Goal: Information Seeking & Learning: Check status

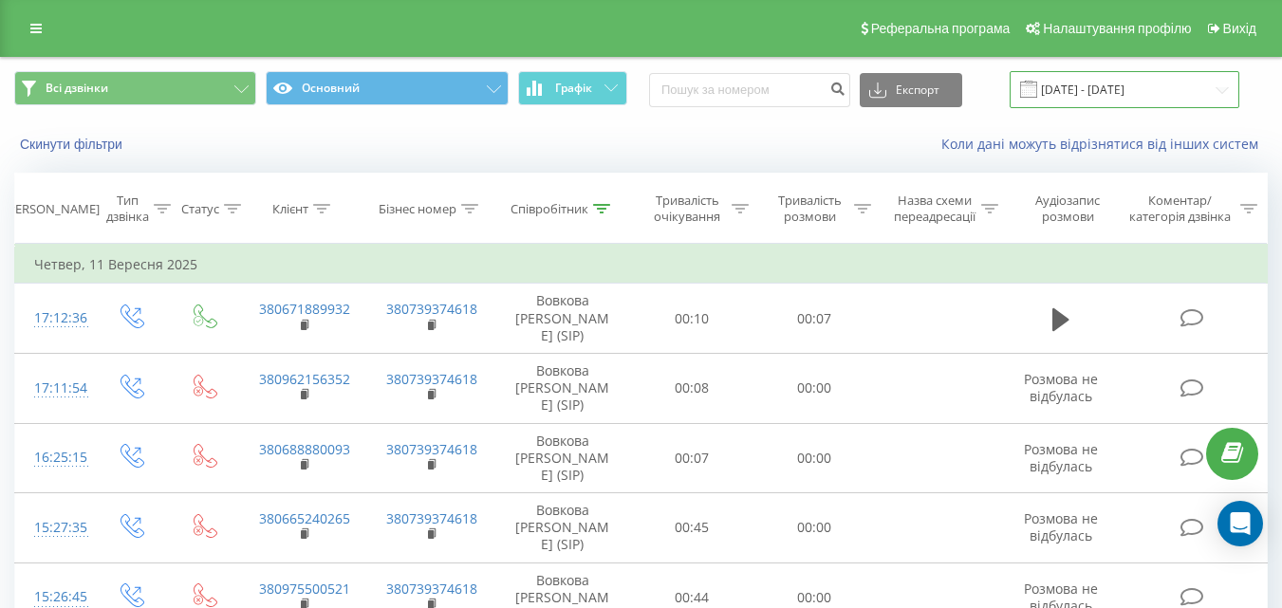
click at [1136, 91] on input "11.09.2025 - 11.09.2025" at bounding box center [1124, 89] width 230 height 37
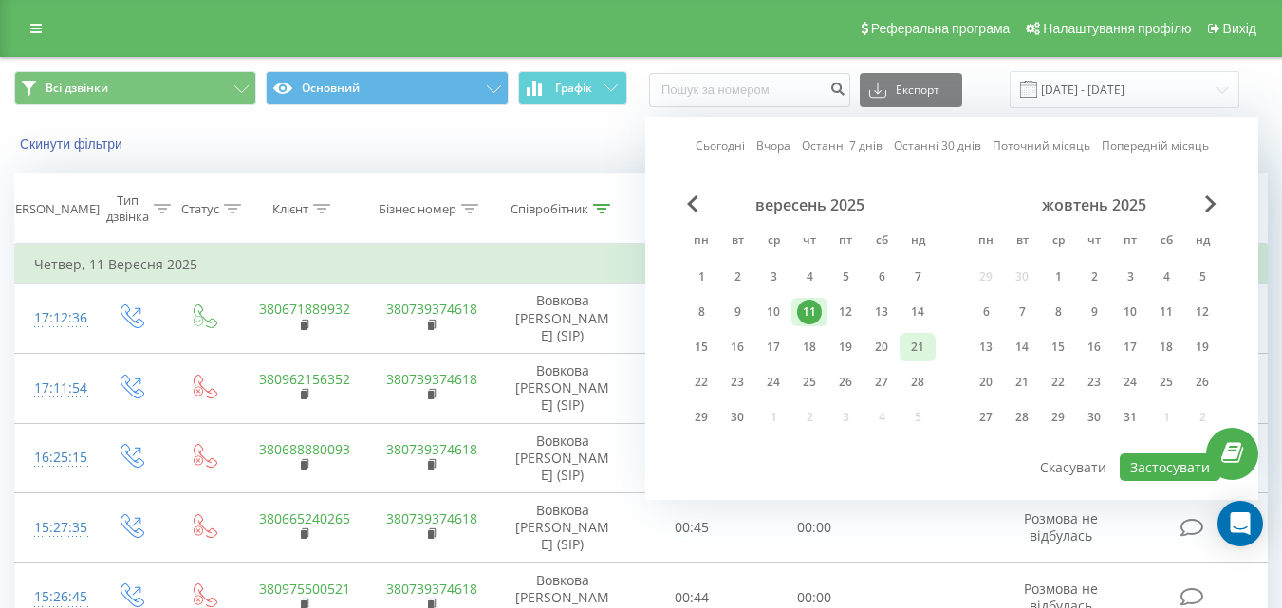
click at [917, 351] on div "21" at bounding box center [917, 347] width 25 height 25
click at [36, 29] on icon at bounding box center [35, 28] width 11 height 13
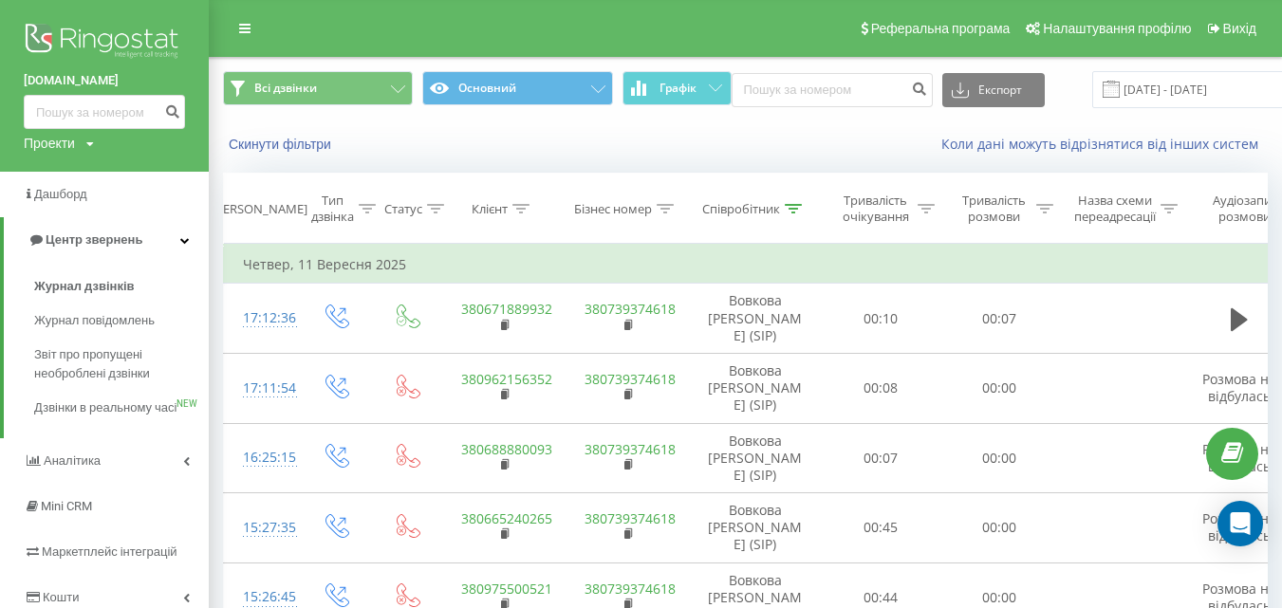
click at [87, 138] on div "Проекти bukischool.com.ua goal-team.com.ua" at bounding box center [59, 143] width 70 height 19
click at [95, 174] on link "[DOMAIN_NAME]" at bounding box center [86, 171] width 92 height 15
click at [74, 135] on div "Проекти" at bounding box center [49, 143] width 51 height 19
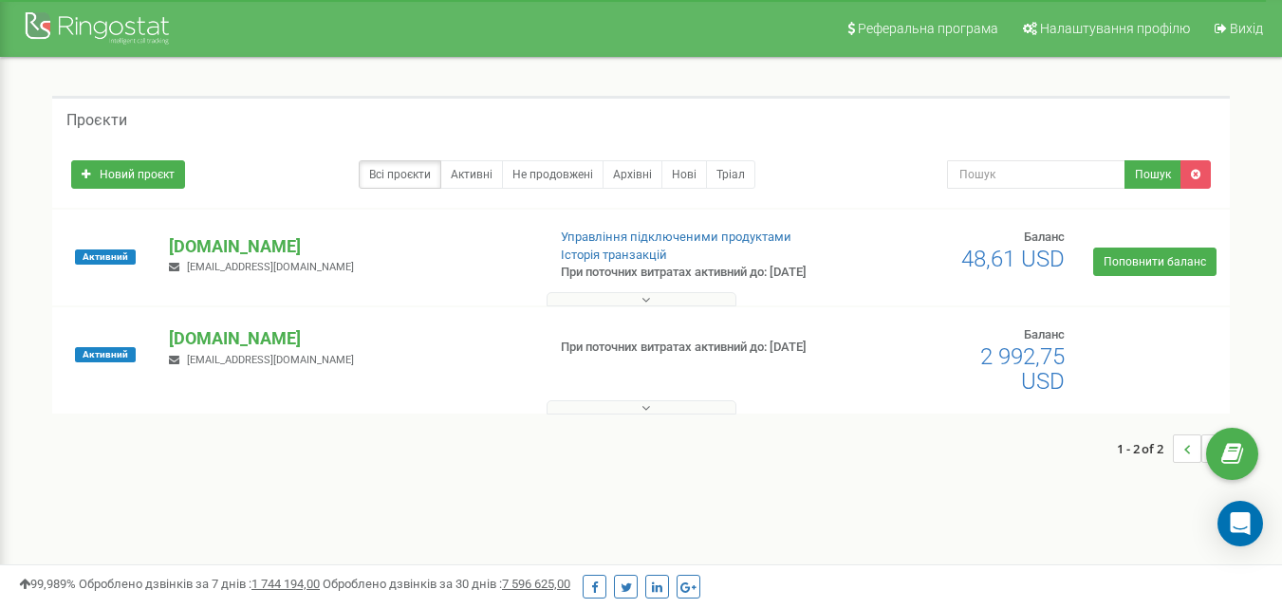
click at [202, 351] on p "[DOMAIN_NAME]" at bounding box center [349, 338] width 360 height 25
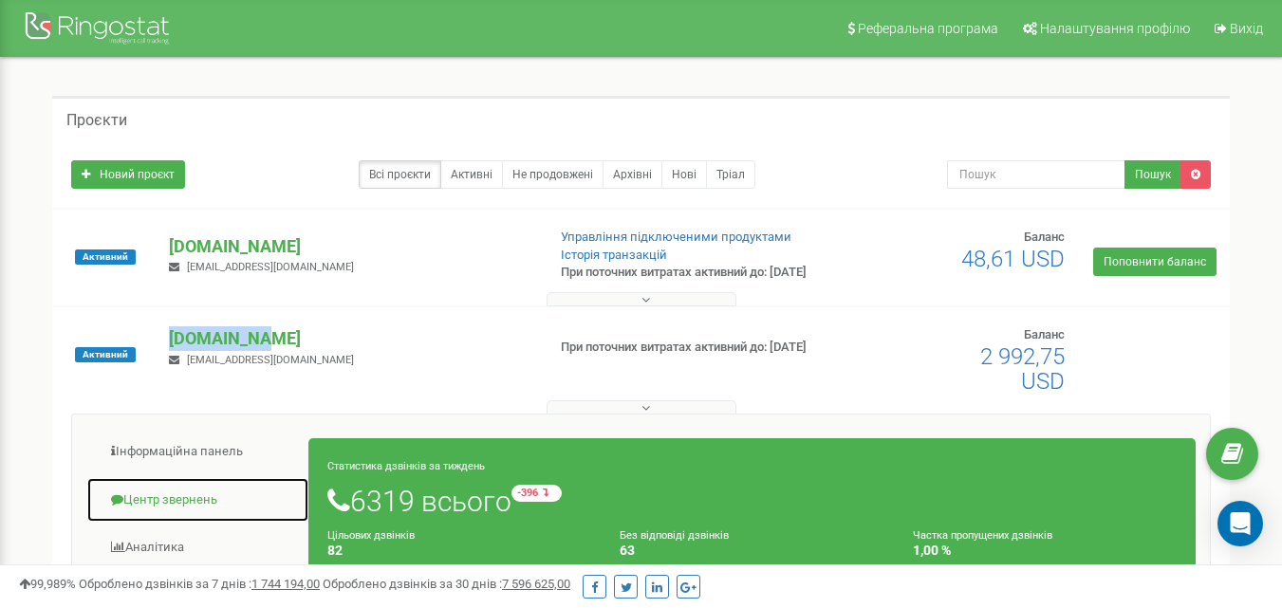
click at [174, 510] on link "Центр звернень" at bounding box center [197, 500] width 223 height 46
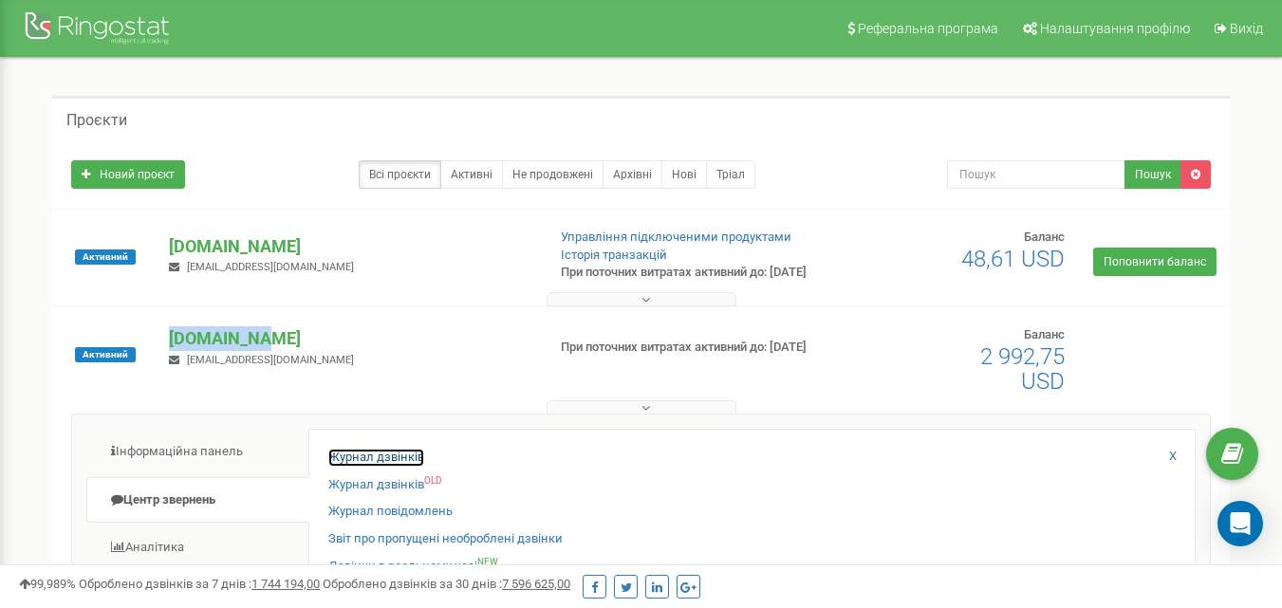
click at [402, 467] on link "Журнал дзвінків" at bounding box center [376, 458] width 96 height 18
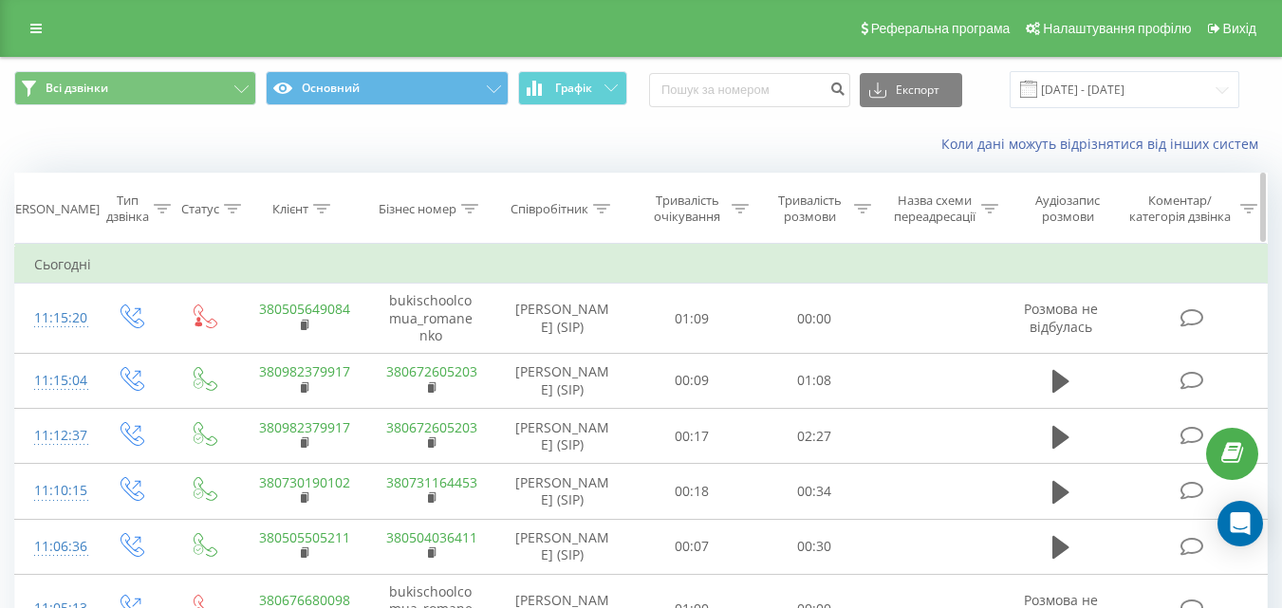
click at [600, 205] on icon at bounding box center [601, 208] width 17 height 9
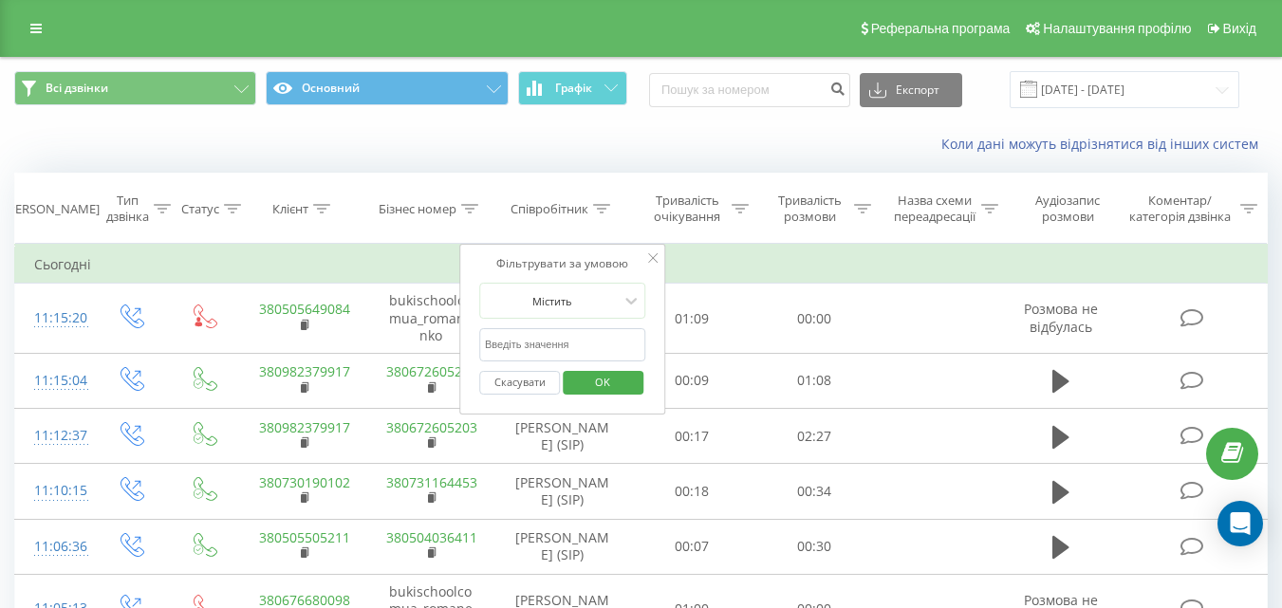
click at [551, 352] on input "text" at bounding box center [562, 344] width 167 height 33
click at [517, 348] on input "вовк" at bounding box center [562, 344] width 167 height 33
type input "вовк"
click at [510, 316] on div "Містить" at bounding box center [562, 301] width 167 height 36
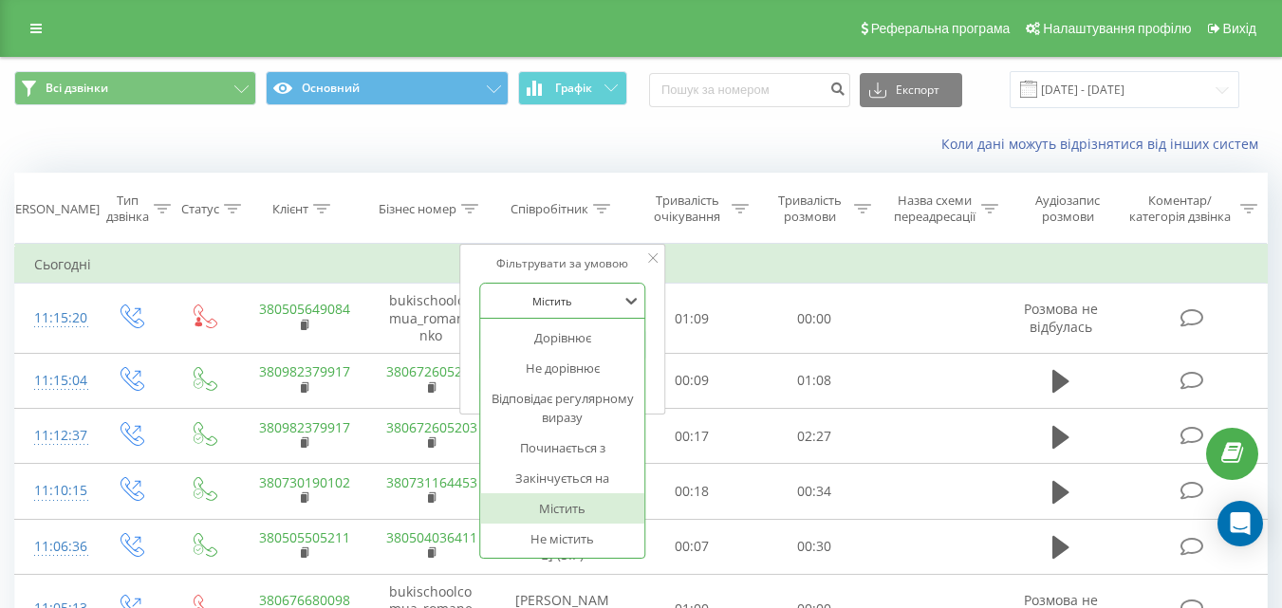
click at [480, 318] on div "Дорівнює Не дорівнює Відповідає регулярному виразу Починається з Закінчується н…" at bounding box center [562, 438] width 167 height 241
click at [470, 320] on div "Фільтрувати за умовою 7 results available. Use Up and Down to choose options, p…" at bounding box center [562, 329] width 207 height 171
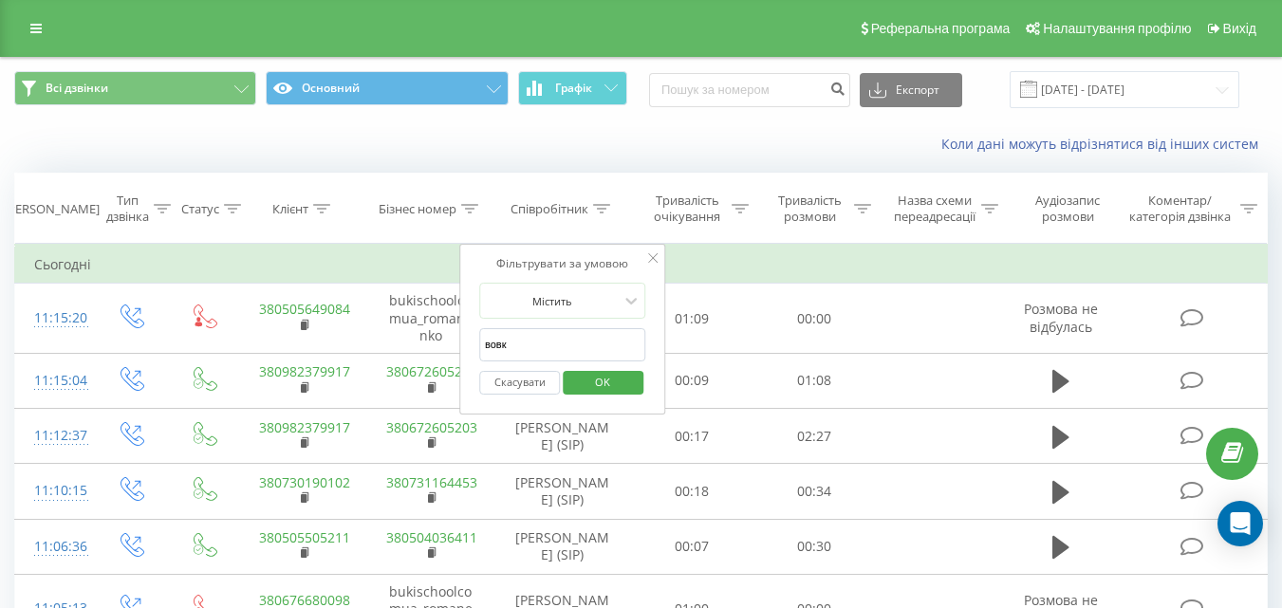
click at [599, 378] on span "OK" at bounding box center [602, 381] width 53 height 29
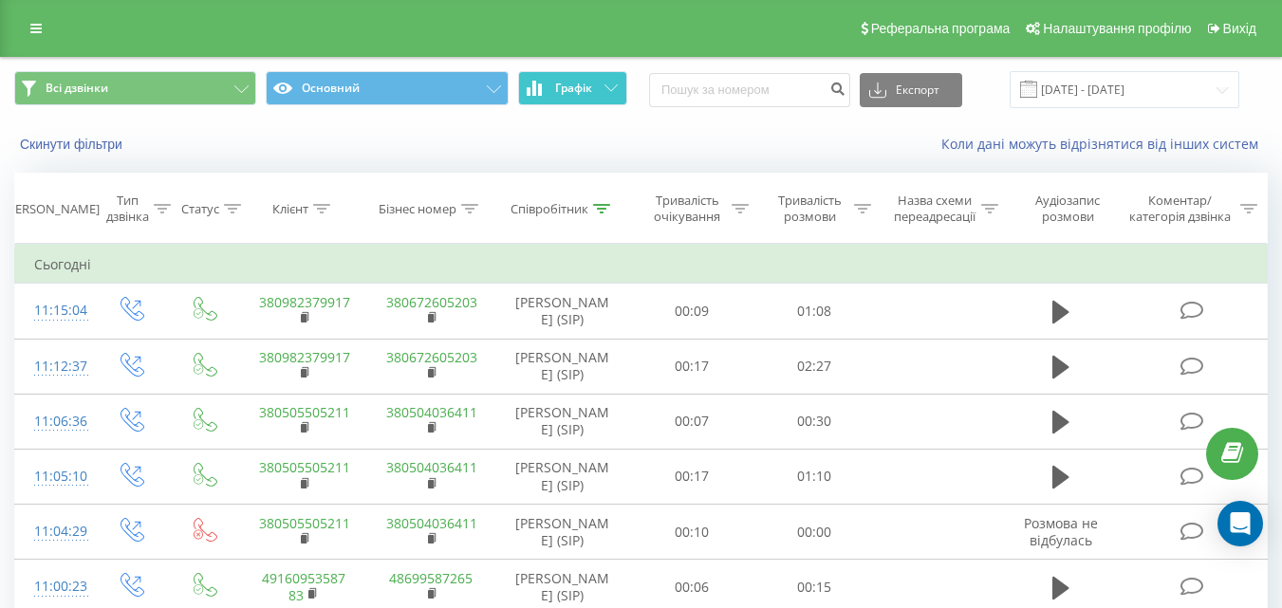
click at [615, 86] on icon at bounding box center [610, 87] width 13 height 7
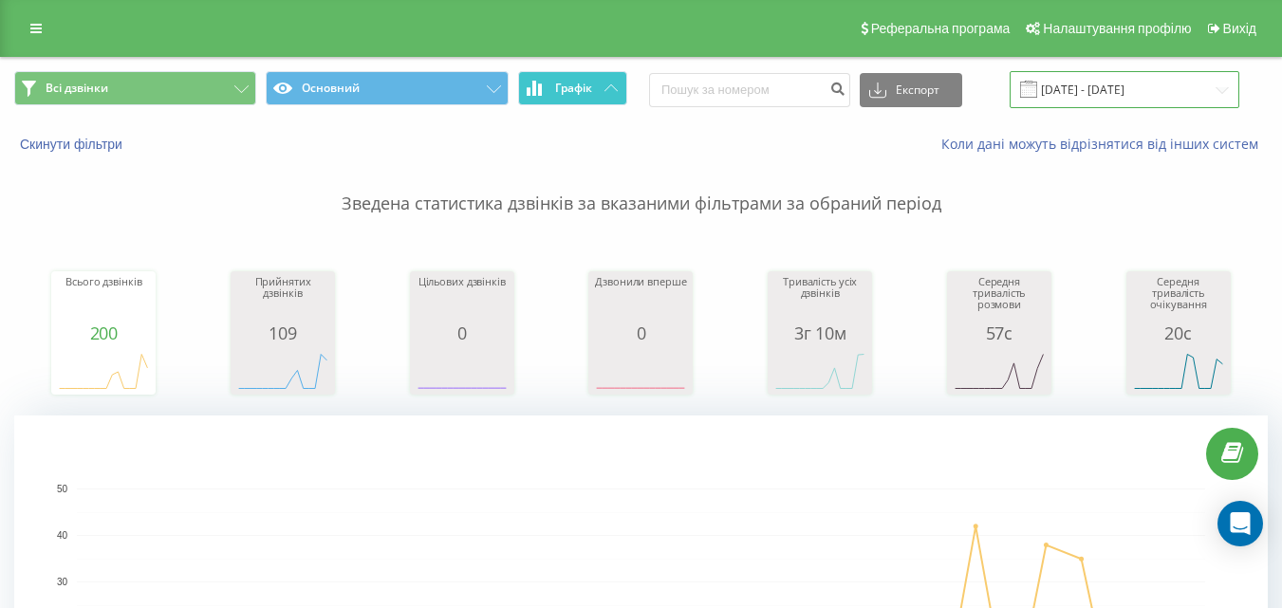
click at [1147, 94] on input "[DATE] - [DATE]" at bounding box center [1124, 89] width 230 height 37
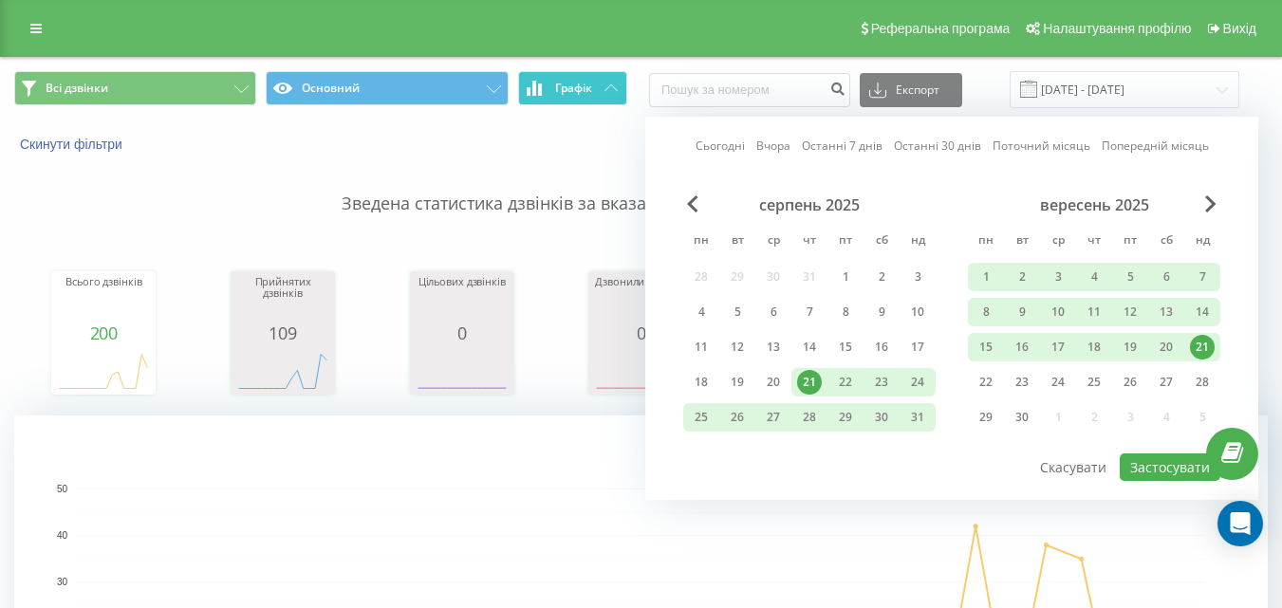
click at [1194, 348] on div "21" at bounding box center [1201, 347] width 25 height 25
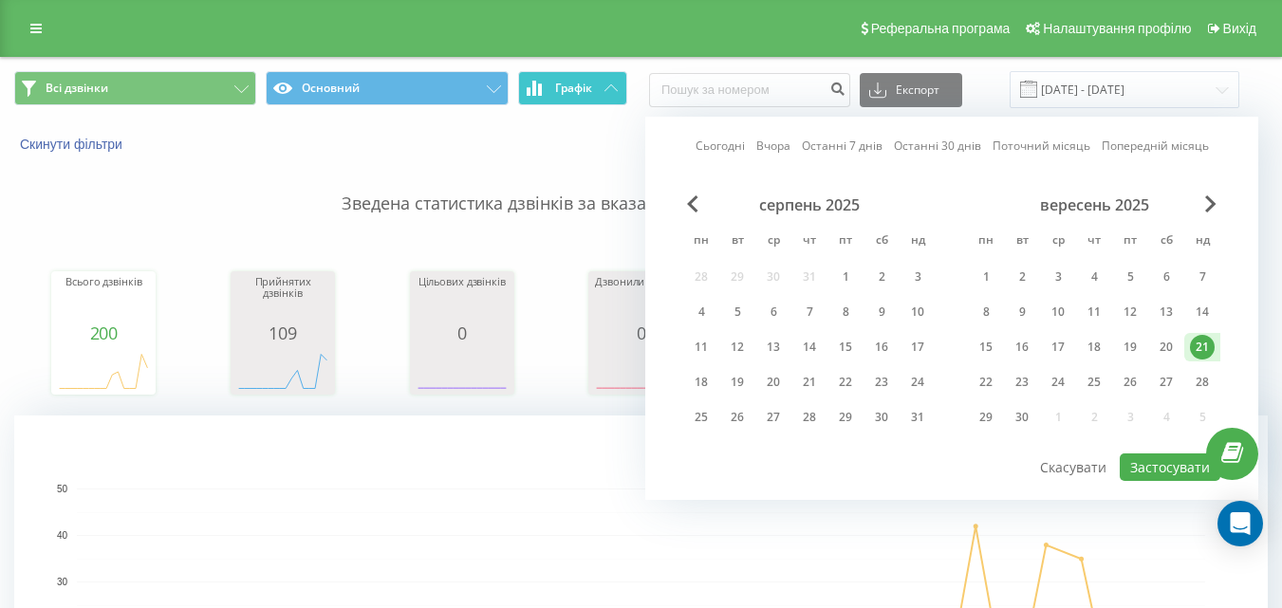
click at [1194, 348] on div "21" at bounding box center [1201, 347] width 25 height 25
click at [1157, 474] on button "Застосувати" at bounding box center [1169, 467] width 101 height 28
type input "[DATE] - [DATE]"
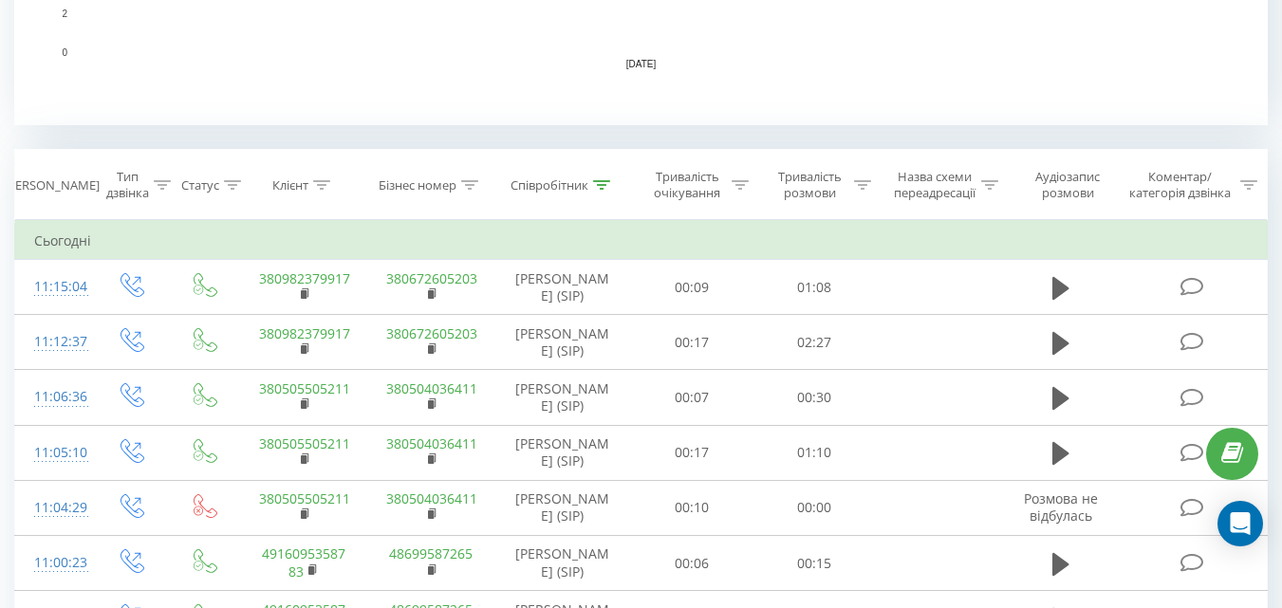
scroll to position [665, 0]
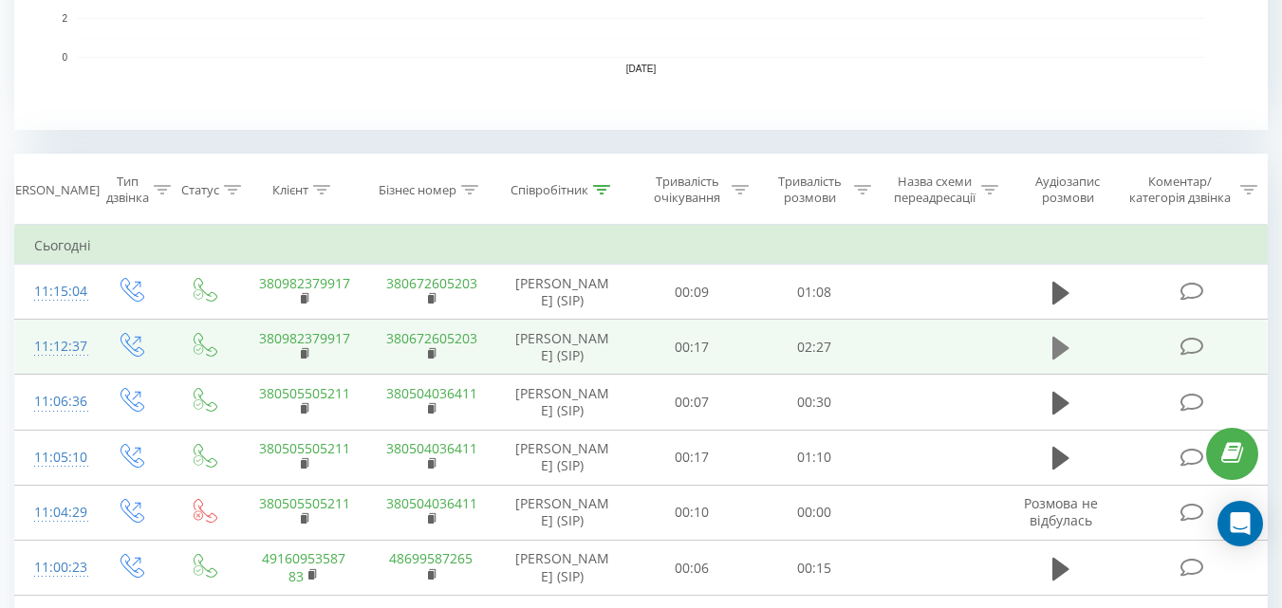
click at [1060, 343] on icon at bounding box center [1060, 348] width 17 height 23
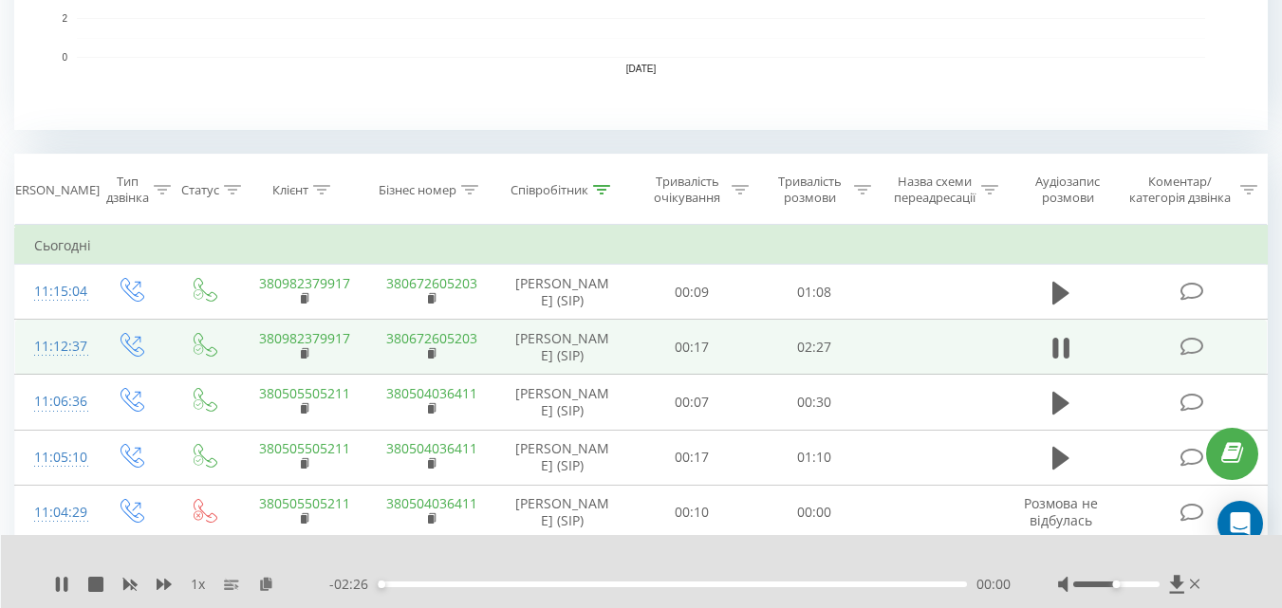
click at [200, 583] on span "1 x" at bounding box center [198, 584] width 14 height 19
click at [60, 583] on icon at bounding box center [58, 584] width 4 height 15
click at [205, 581] on span "1 x" at bounding box center [198, 584] width 14 height 19
click at [166, 583] on icon at bounding box center [164, 584] width 15 height 11
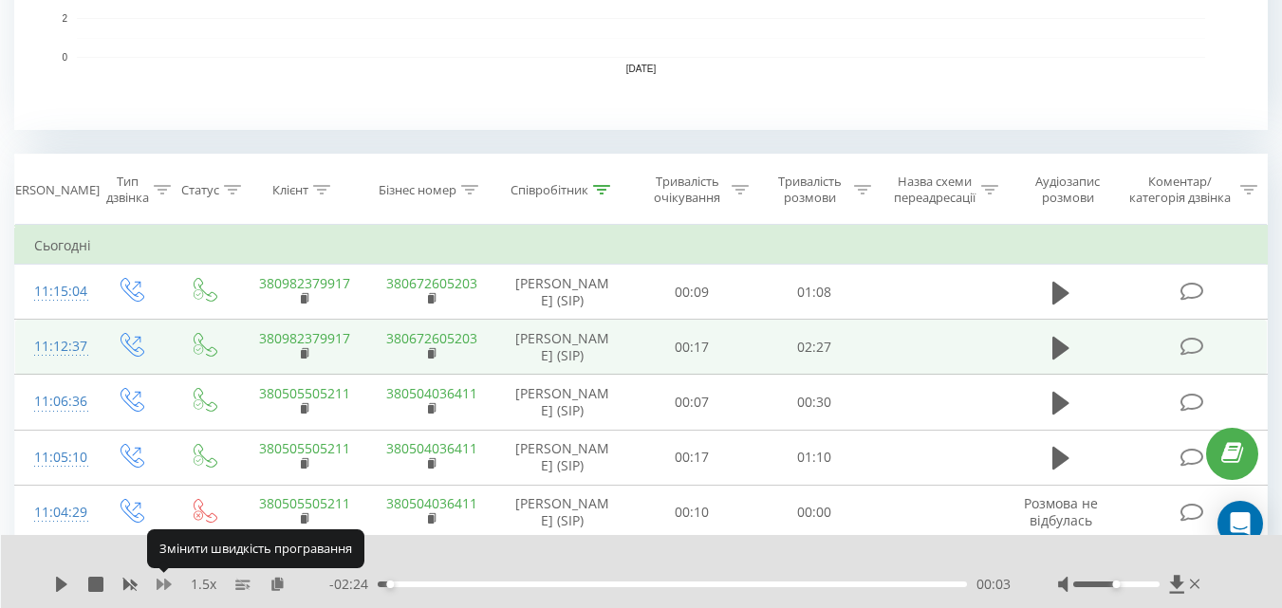
click at [166, 583] on icon at bounding box center [164, 584] width 15 height 11
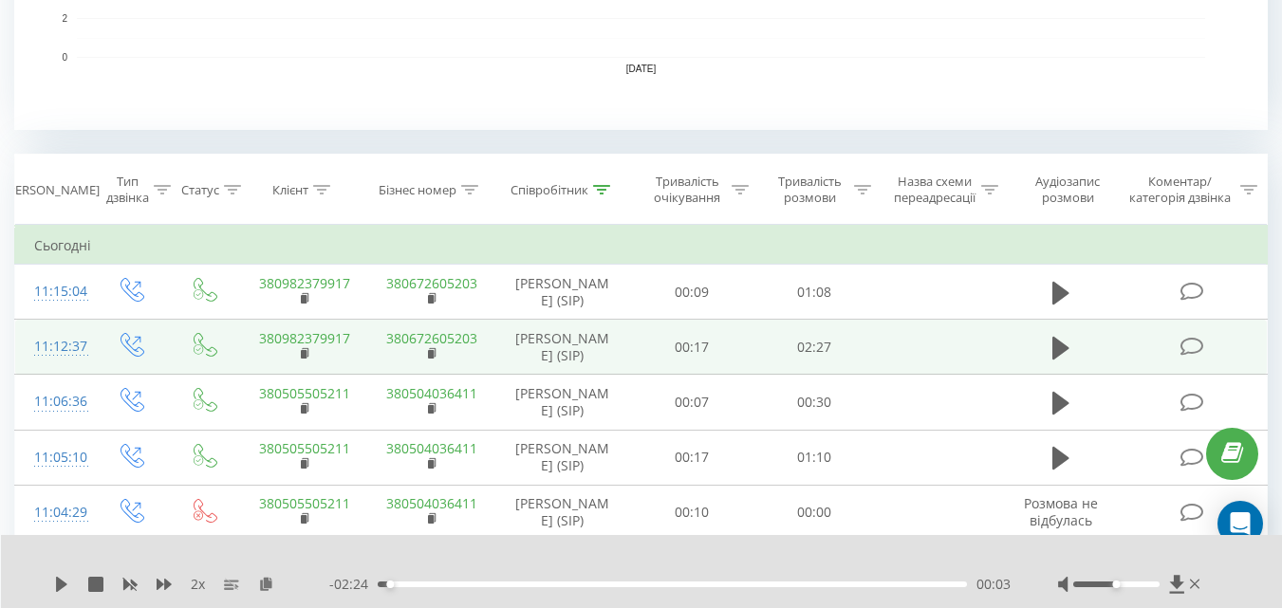
click at [1084, 581] on div at bounding box center [1116, 584] width 86 height 6
click at [59, 582] on icon at bounding box center [61, 584] width 11 height 15
click at [161, 582] on icon at bounding box center [164, 584] width 15 height 11
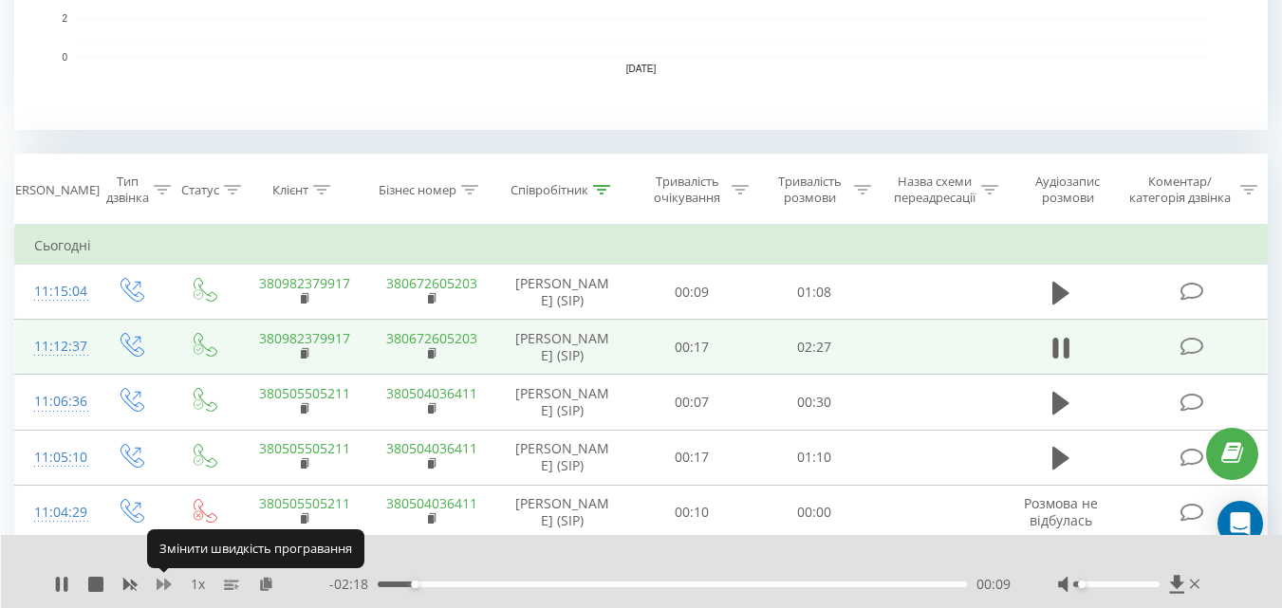
click at [161, 582] on icon at bounding box center [164, 584] width 15 height 11
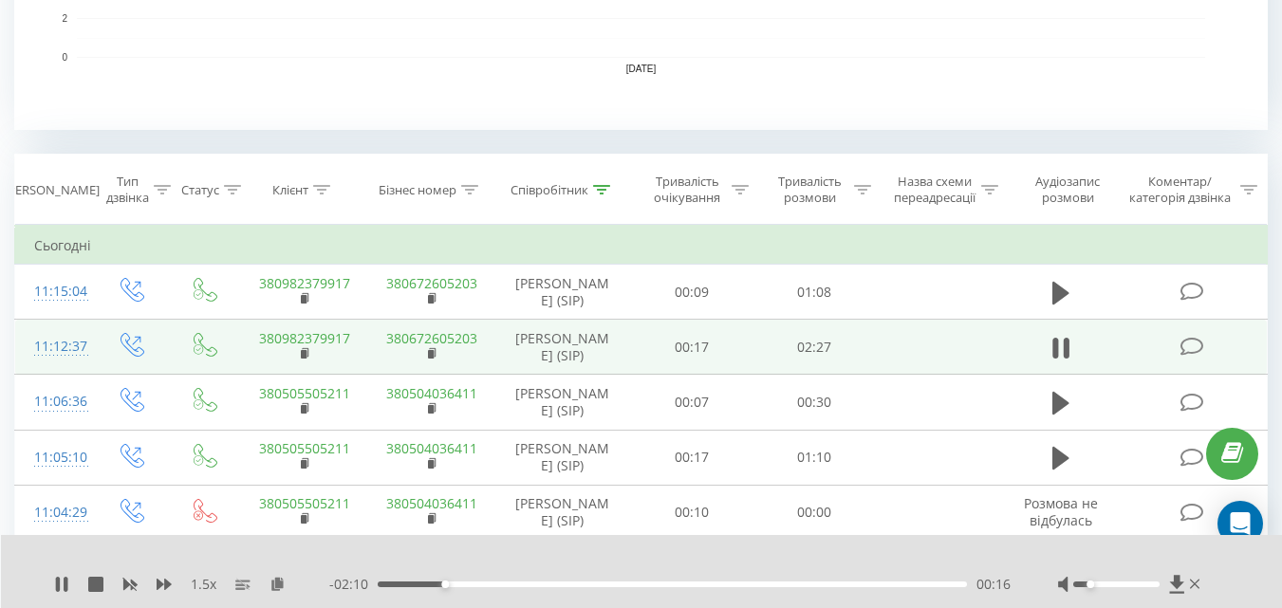
click at [1090, 583] on div "Accessibility label" at bounding box center [1090, 585] width 8 height 8
click at [681, 582] on div "00:19" at bounding box center [672, 584] width 589 height 6
click at [721, 584] on div "01:26" at bounding box center [672, 584] width 589 height 6
click at [97, 586] on icon at bounding box center [95, 584] width 15 height 15
